Goal: Browse casually

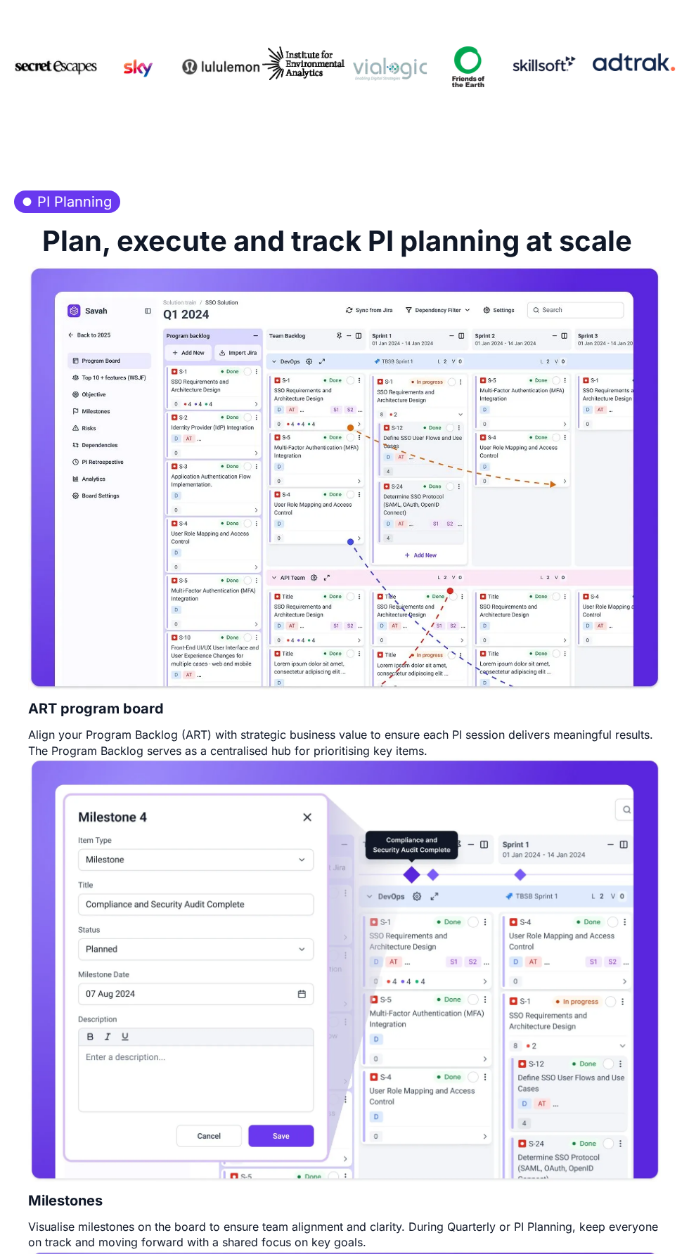
scroll to position [563, 0]
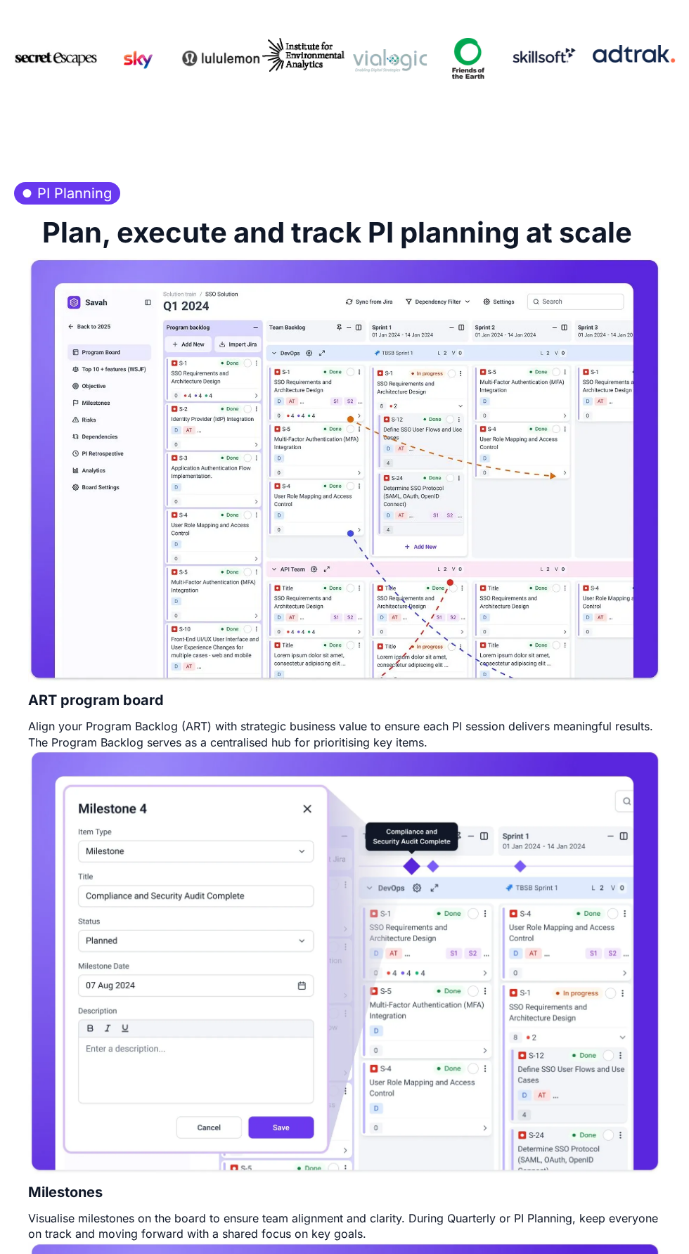
click at [227, 1104] on img at bounding box center [344, 962] width 633 height 424
click at [529, 630] on img at bounding box center [344, 470] width 633 height 424
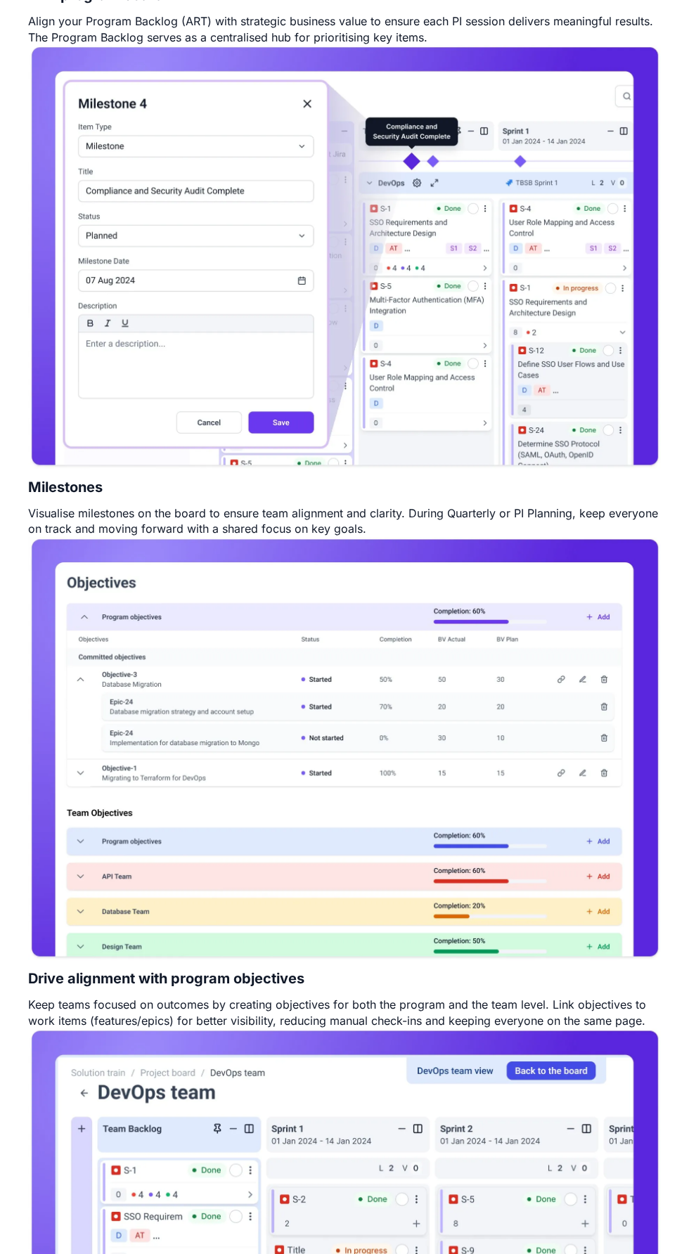
scroll to position [1267, 0]
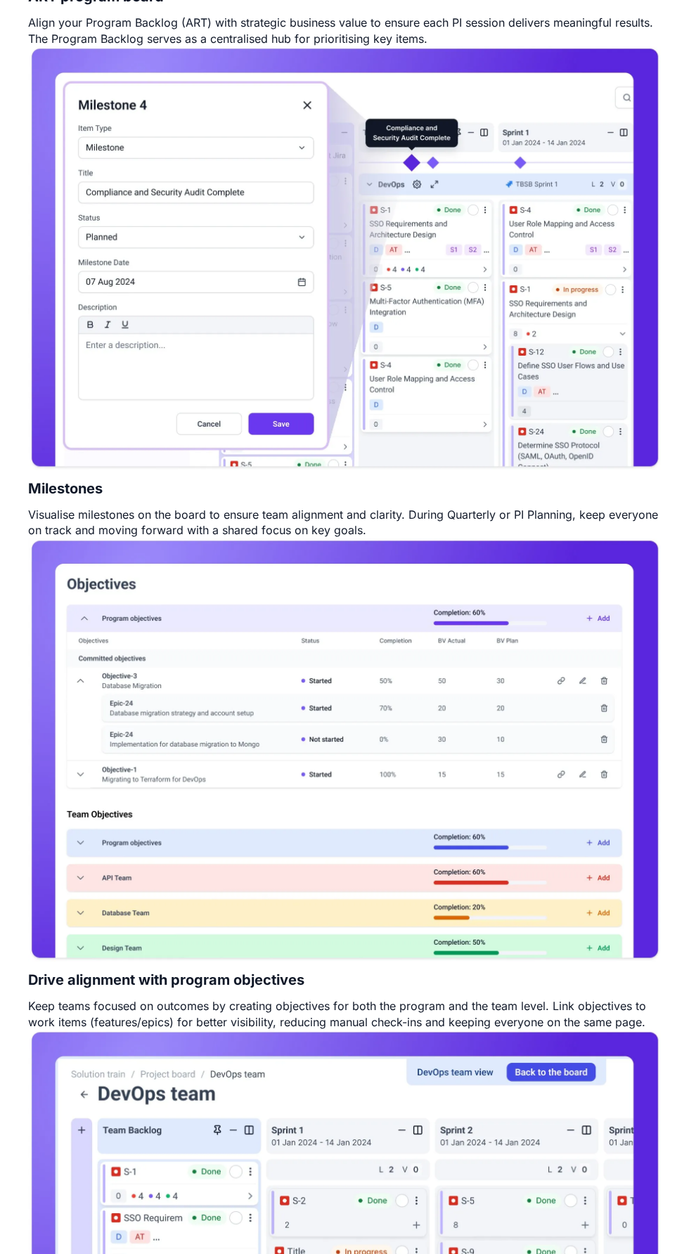
click at [567, 422] on img at bounding box center [344, 258] width 633 height 424
click at [539, 384] on img at bounding box center [344, 258] width 633 height 424
click at [538, 325] on img at bounding box center [344, 258] width 633 height 424
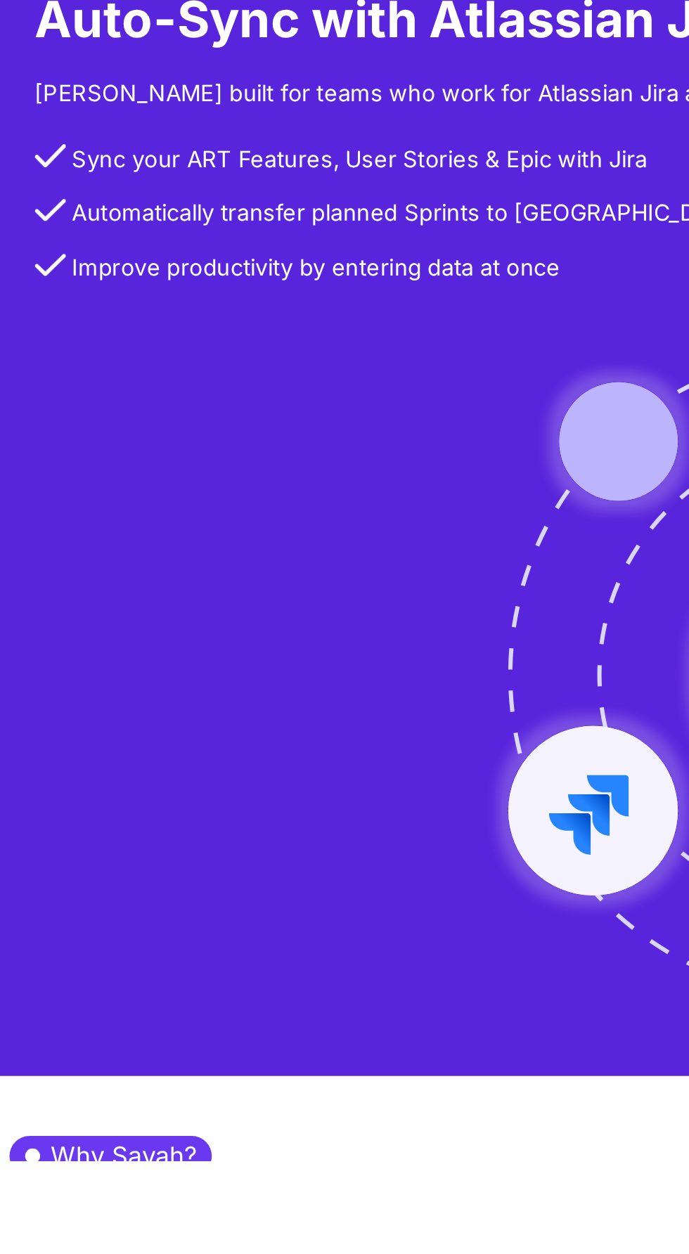
scroll to position [6221, 0]
